Goal: Check status: Check status

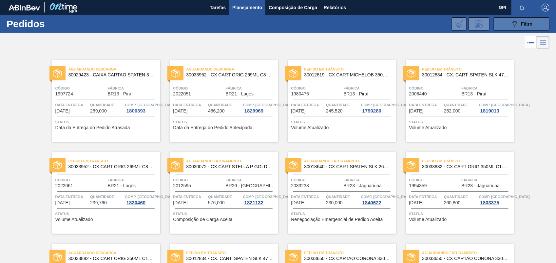
click at [521, 27] on div "089F7B8B-B2A5-4AFE-B5C0-19BA573D28AC Filtro" at bounding box center [522, 24] width 22 height 8
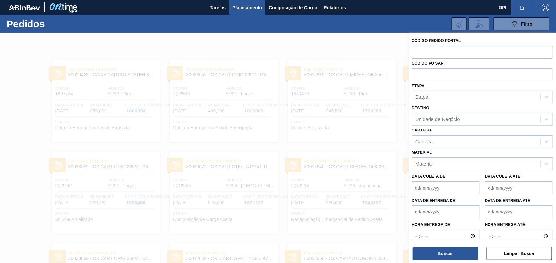
click at [434, 46] on input "text" at bounding box center [482, 52] width 141 height 12
paste input "2054646"
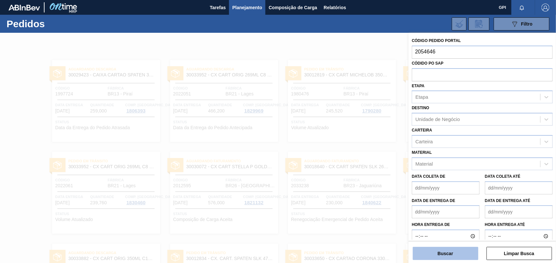
type input "2054646"
click at [468, 252] on button "Buscar" at bounding box center [445, 253] width 65 height 13
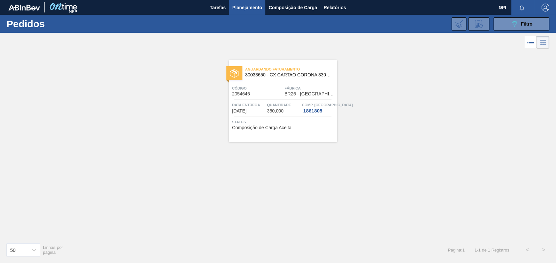
click at [259, 80] on div "Aguardando Faturamento 30033650 - CX CARTAO CORONA 330 C6 NIV24 Código 2054646 …" at bounding box center [283, 101] width 108 height 82
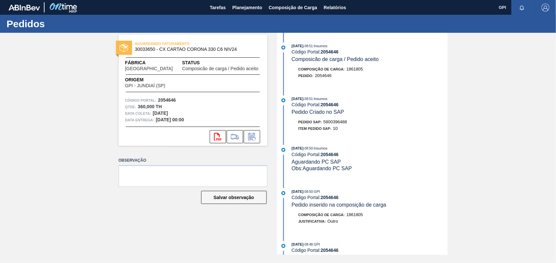
click at [174, 99] on strong "2054646" at bounding box center [167, 99] width 18 height 5
copy strong "2054646"
click at [222, 138] on button "svg{fill:#ff0000}" at bounding box center [218, 136] width 16 height 13
click at [328, 125] on div "Pedido SAP: 5800396488" at bounding box center [322, 122] width 49 height 7
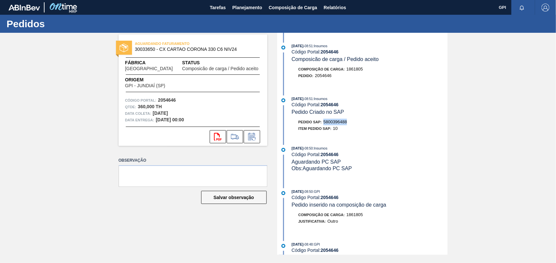
click at [328, 125] on div "Pedido SAP: 5800396488" at bounding box center [322, 122] width 49 height 7
copy span "5800396488"
